Goal: Download file/media

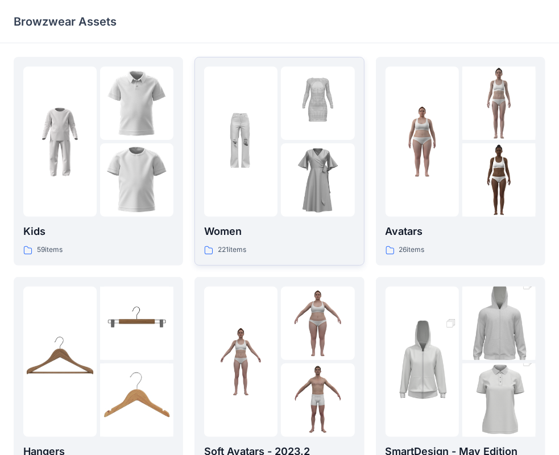
click at [279, 140] on div at bounding box center [279, 141] width 150 height 150
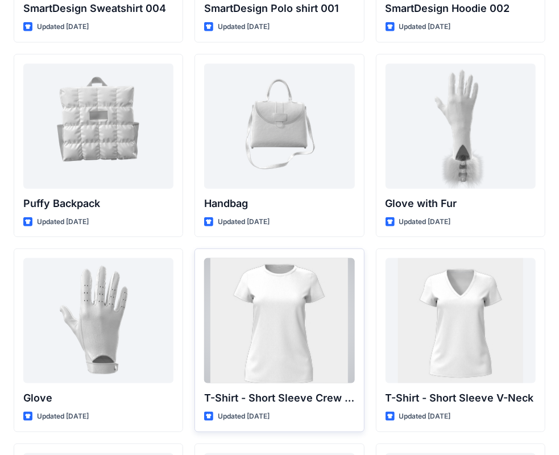
scroll to position [8630, 0]
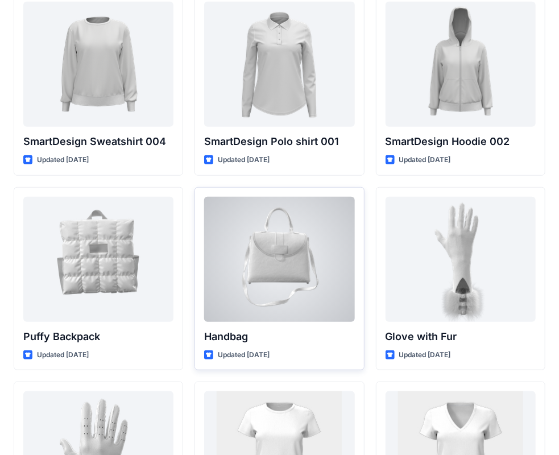
click at [265, 223] on div at bounding box center [279, 259] width 150 height 125
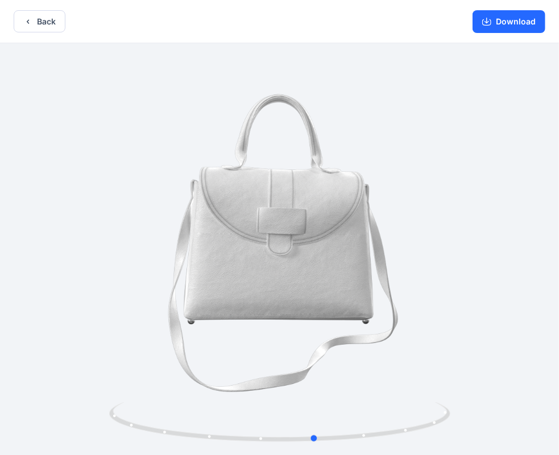
drag, startPoint x: 393, startPoint y: 432, endPoint x: 88, endPoint y: 369, distance: 311.5
click at [88, 369] on div at bounding box center [279, 250] width 559 height 414
click at [506, 23] on button "Download" at bounding box center [508, 21] width 73 height 23
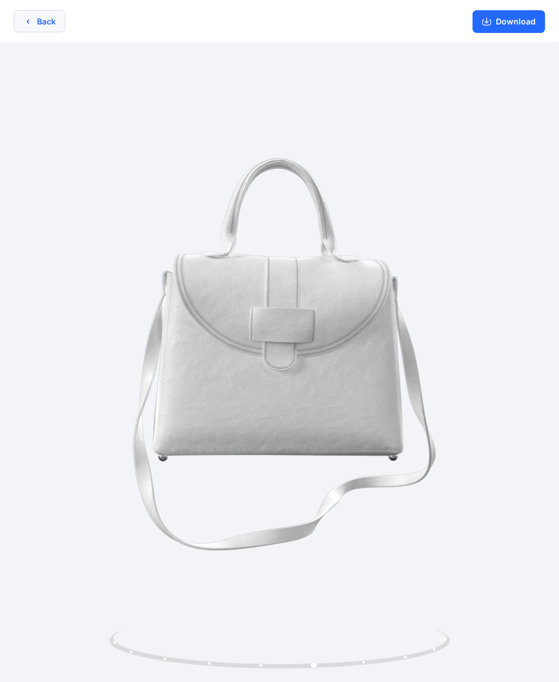
click at [25, 19] on icon "button" at bounding box center [27, 21] width 9 height 9
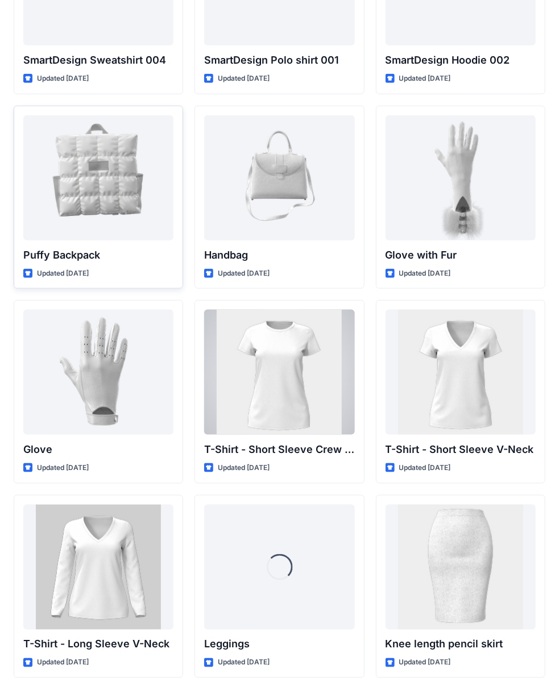
scroll to position [8744, 0]
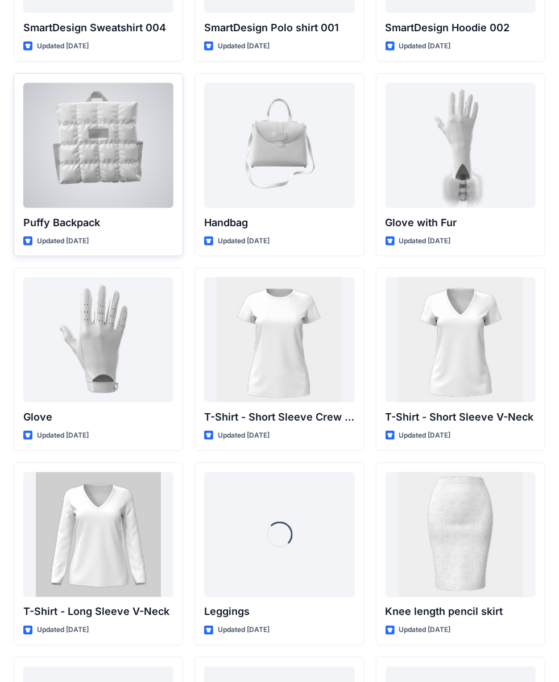
click at [85, 111] on div at bounding box center [98, 145] width 150 height 125
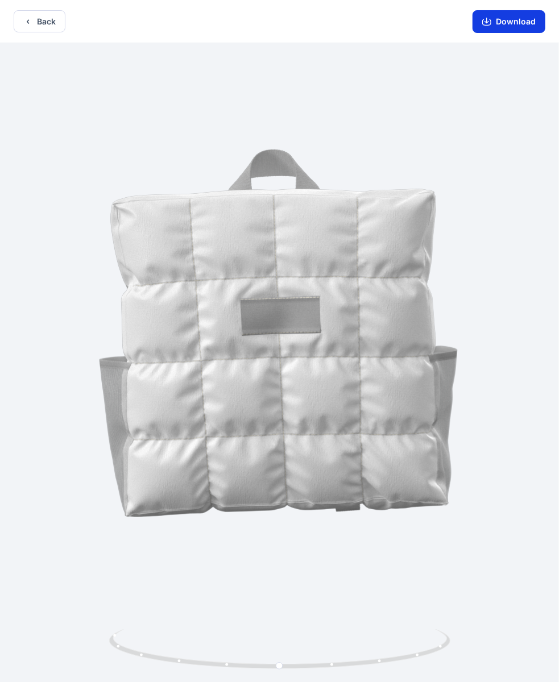
click at [509, 22] on button "Download" at bounding box center [508, 21] width 73 height 23
